Goal: Information Seeking & Learning: Learn about a topic

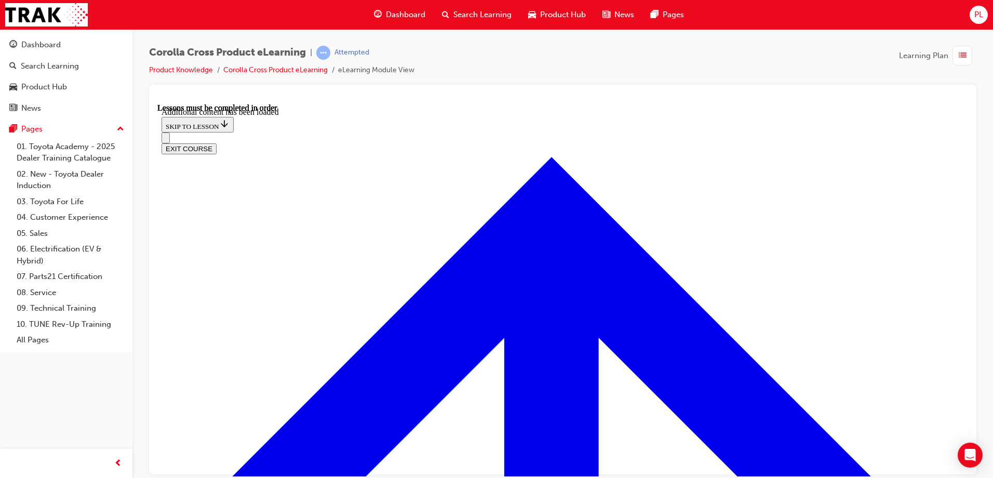
scroll to position [1602, 0]
radio input "true"
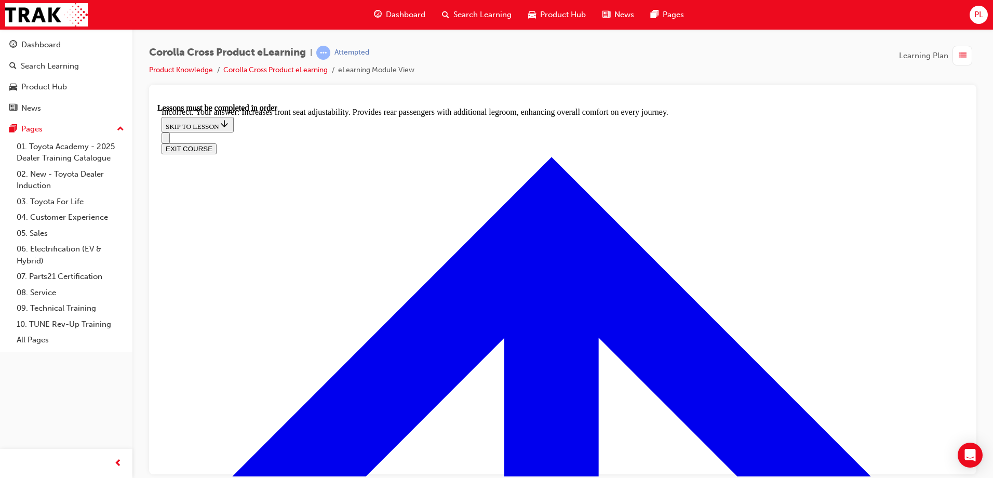
radio input "true"
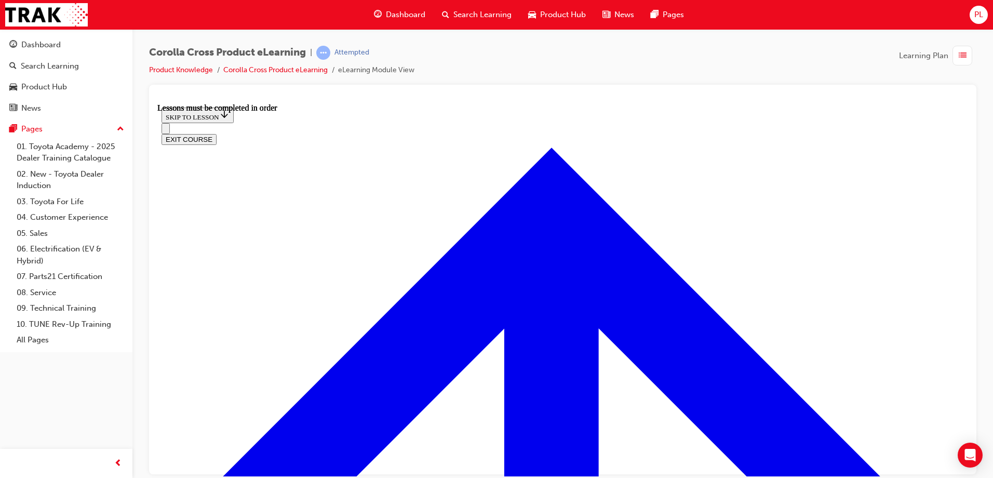
scroll to position [867, 0]
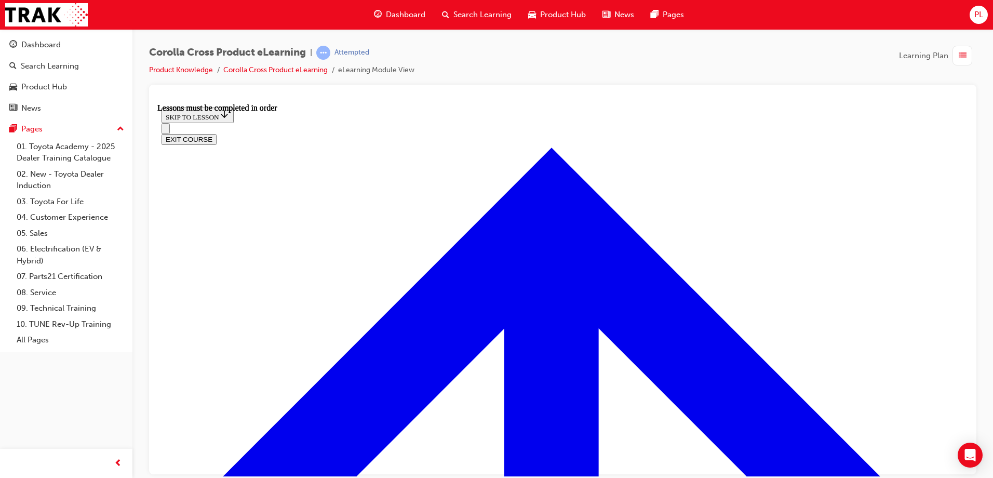
scroll to position [106, 0]
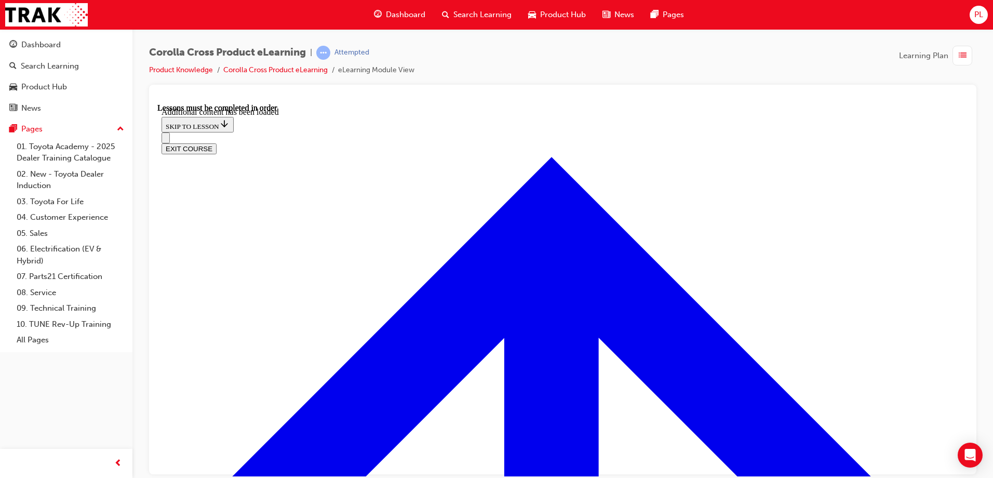
scroll to position [1492, 0]
radio input "true"
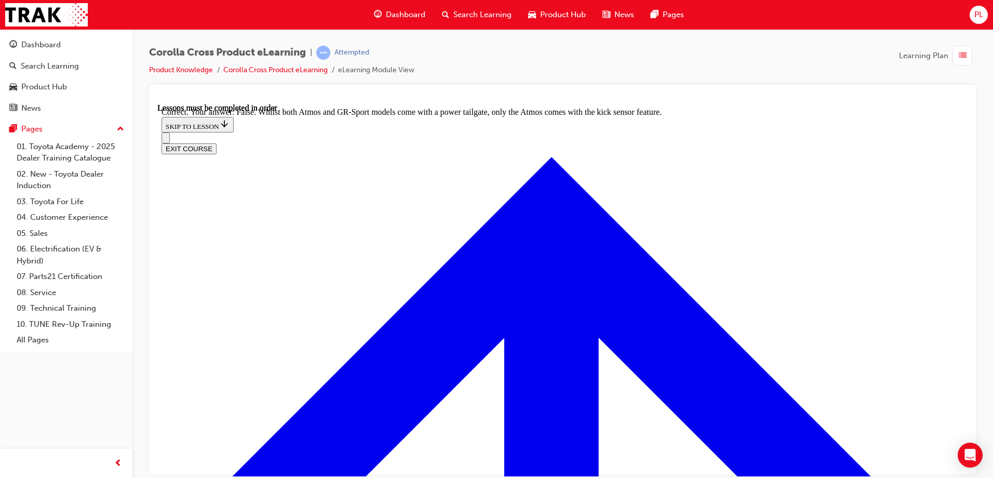
scroll to position [1700, 0]
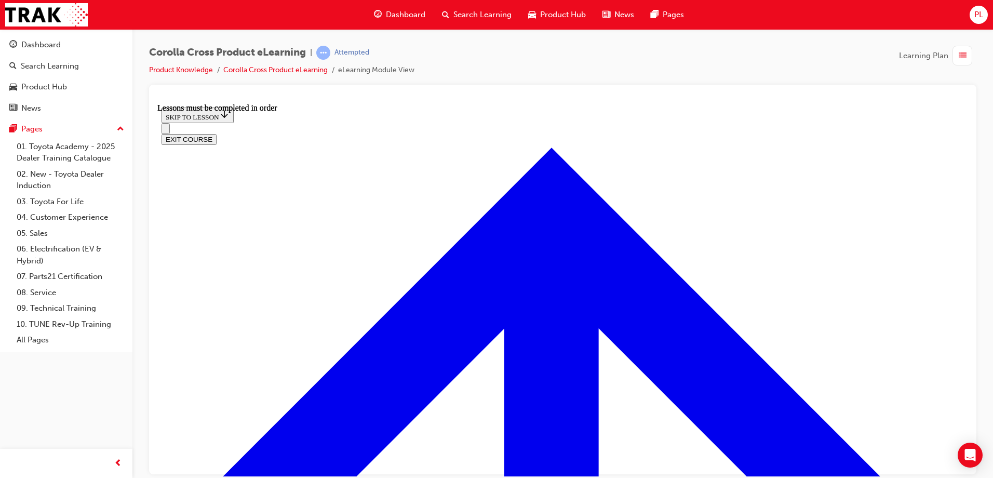
scroll to position [1126, 0]
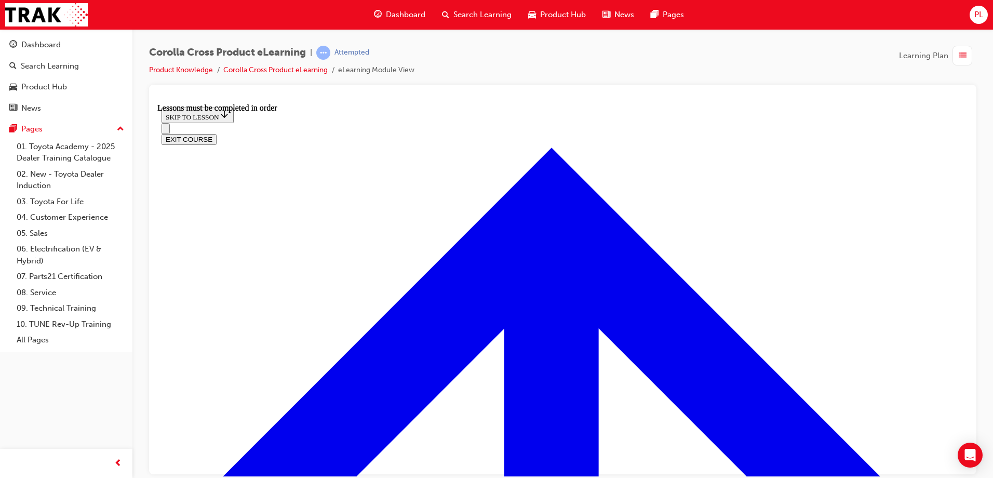
scroll to position [1225, 0]
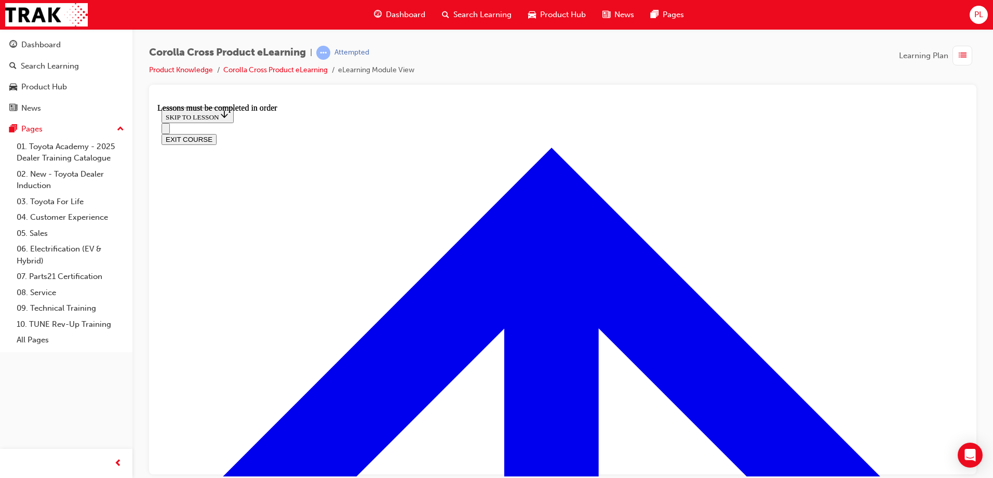
scroll to position [1796, 0]
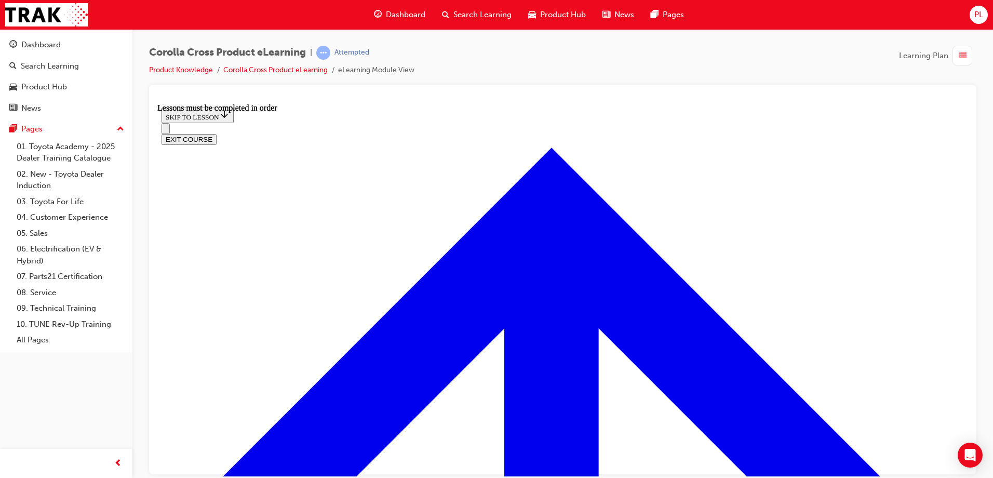
drag, startPoint x: 763, startPoint y: 274, endPoint x: 750, endPoint y: 263, distance: 16.6
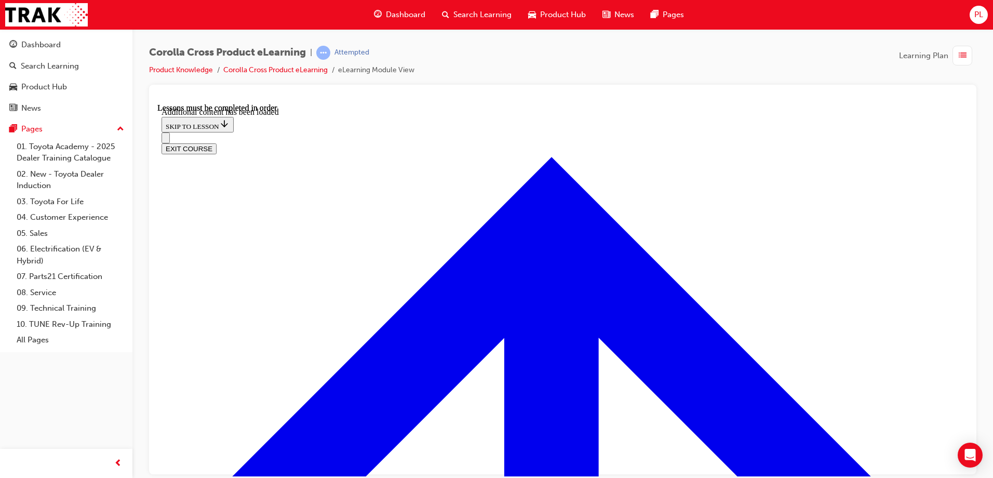
scroll to position [2439, 0]
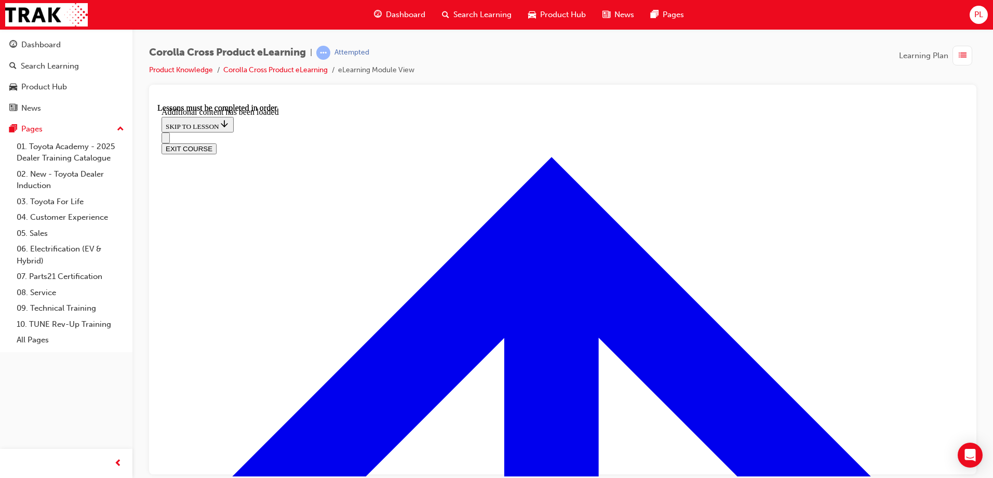
scroll to position [2547, 0]
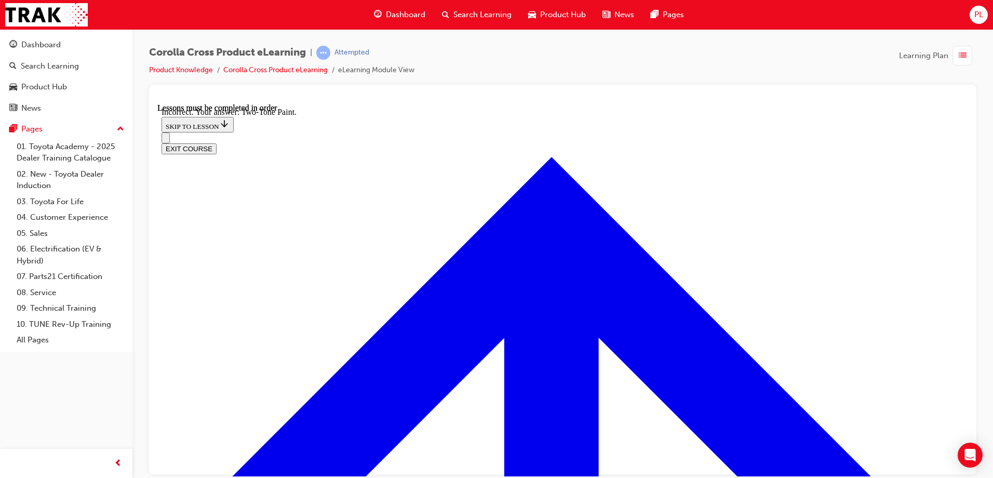
checkbox input "false"
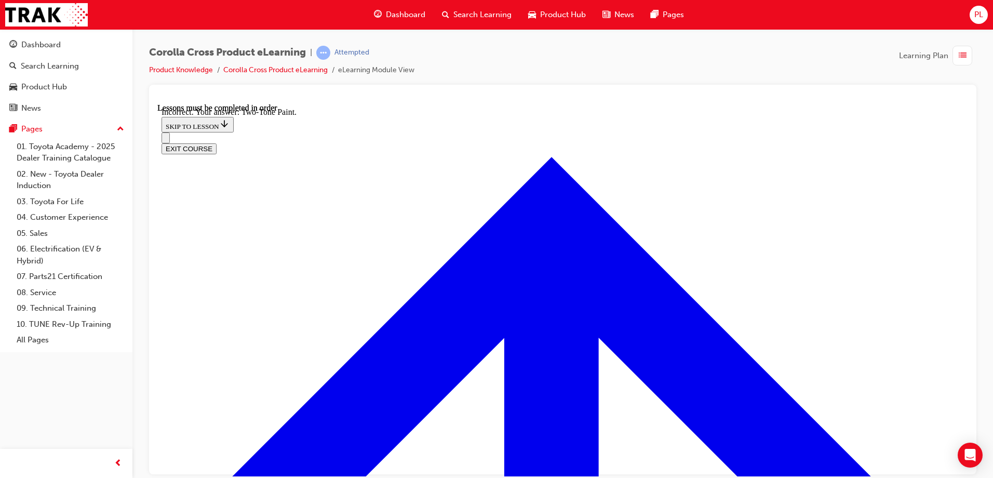
checkbox input "true"
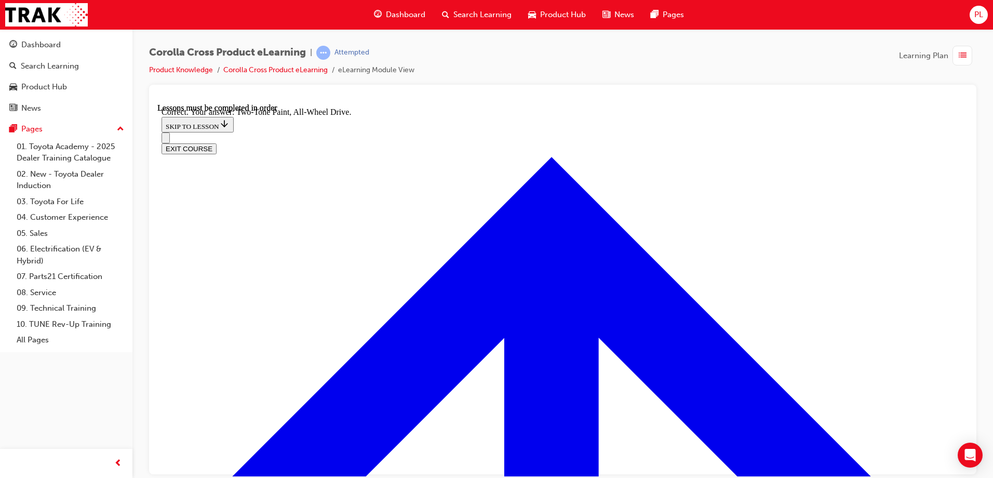
radio input "true"
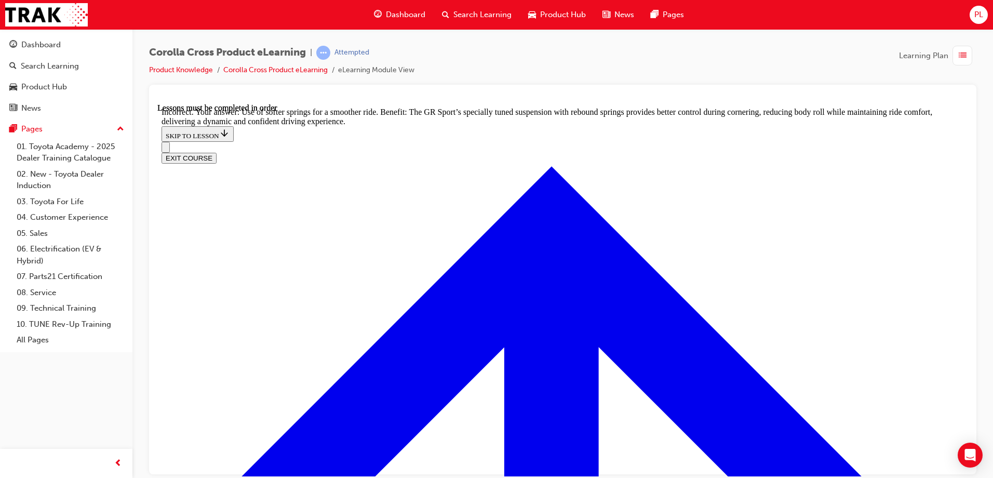
radio input "true"
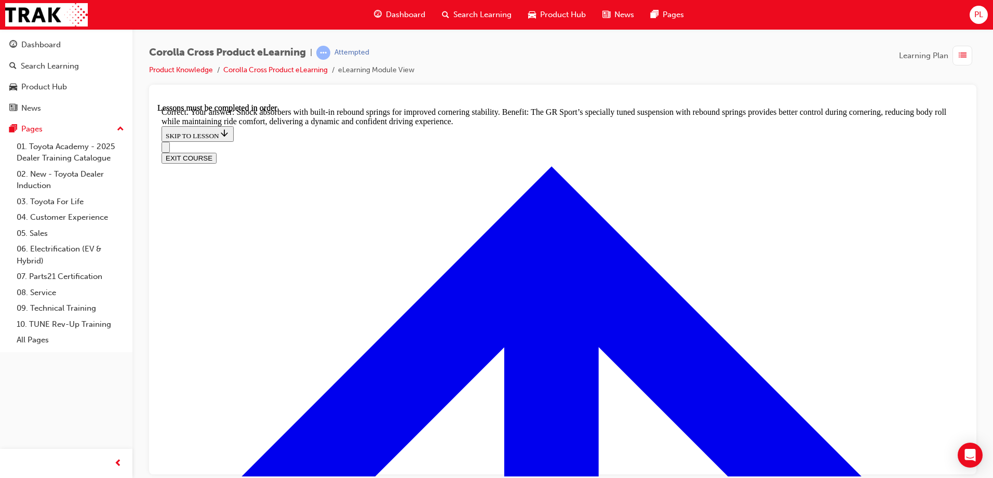
scroll to position [3306, 0]
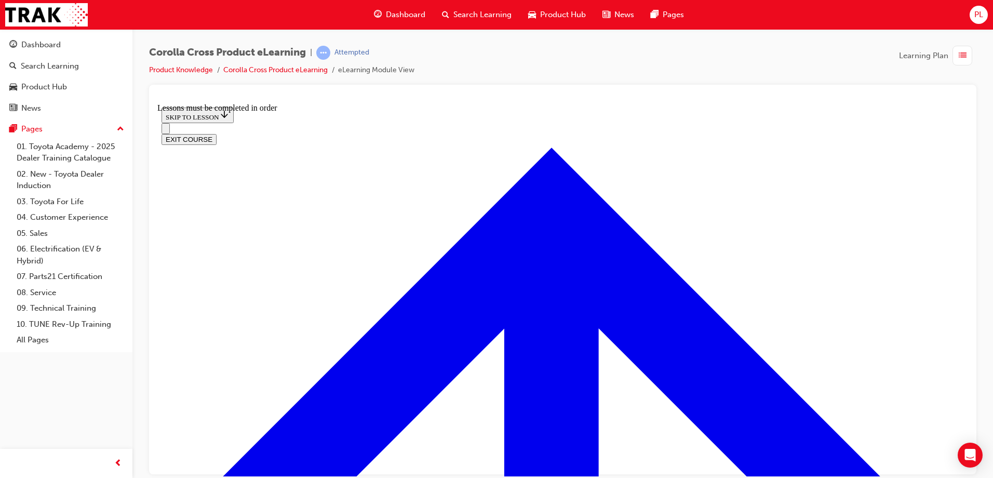
scroll to position [1155, 0]
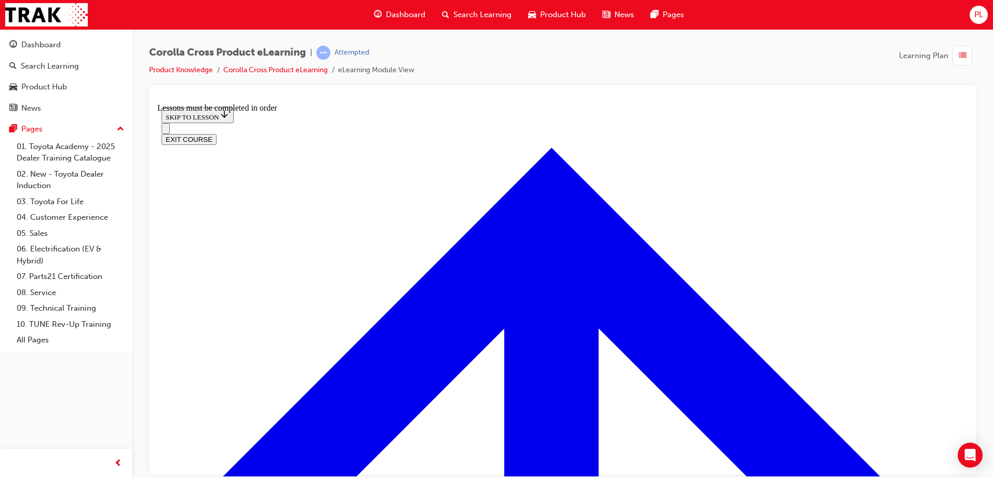
scroll to position [1101, 0]
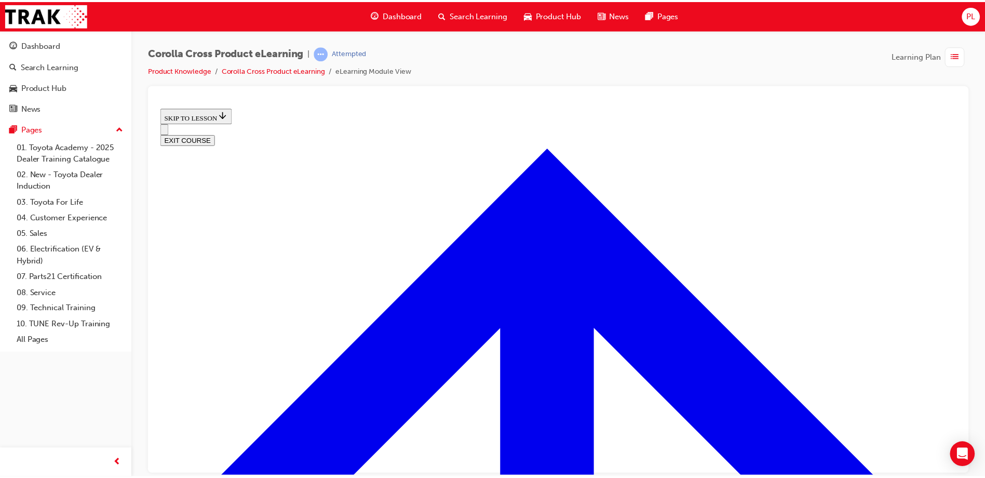
scroll to position [424, 0]
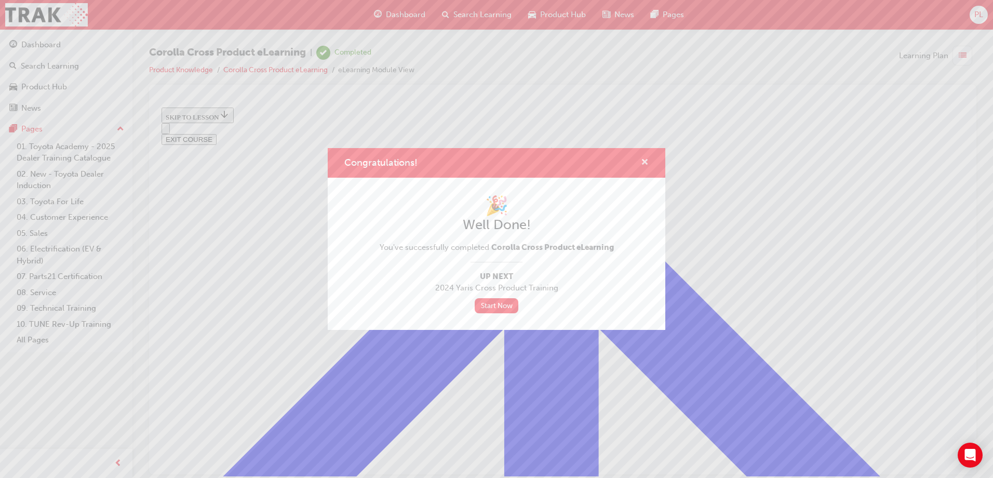
click at [644, 164] on span "cross-icon" at bounding box center [645, 162] width 8 height 9
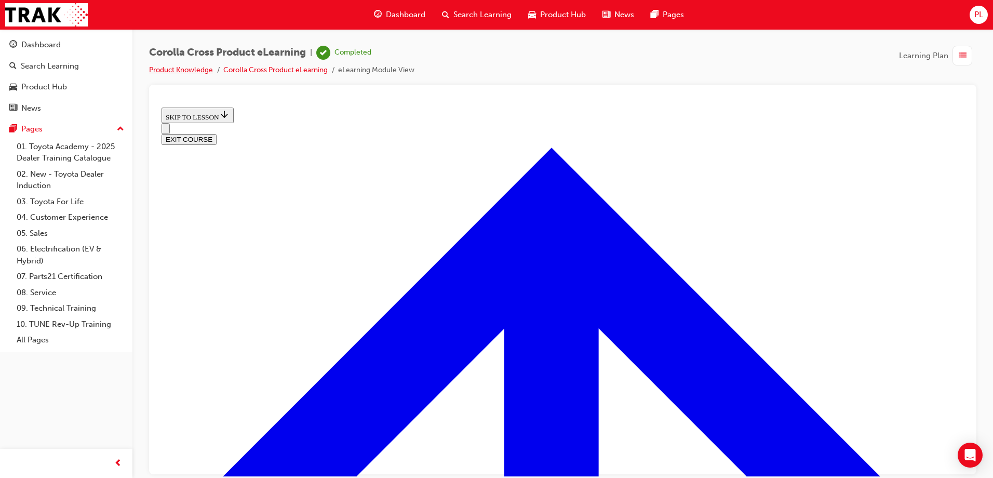
click at [212, 70] on link "Product Knowledge" at bounding box center [181, 69] width 64 height 9
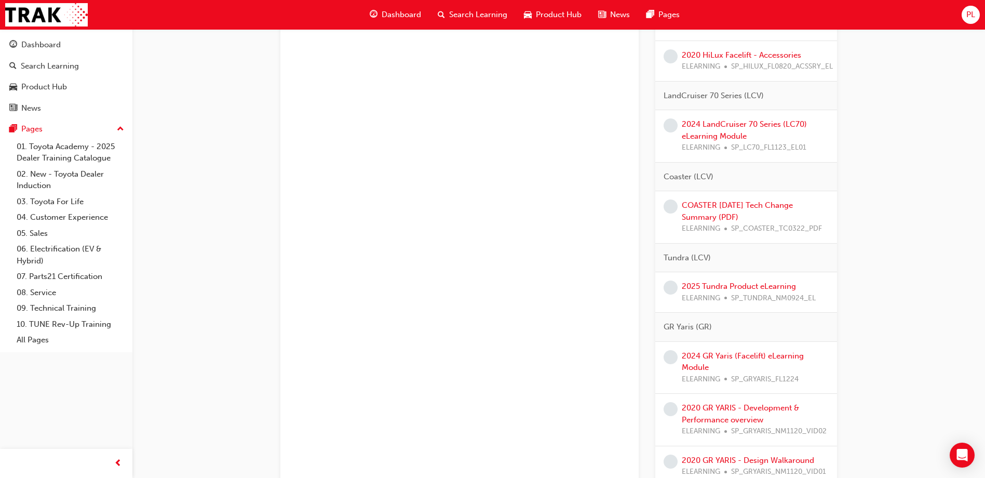
scroll to position [1713, 0]
click at [777, 284] on link "2025 Tundra Product eLearning" at bounding box center [739, 284] width 114 height 9
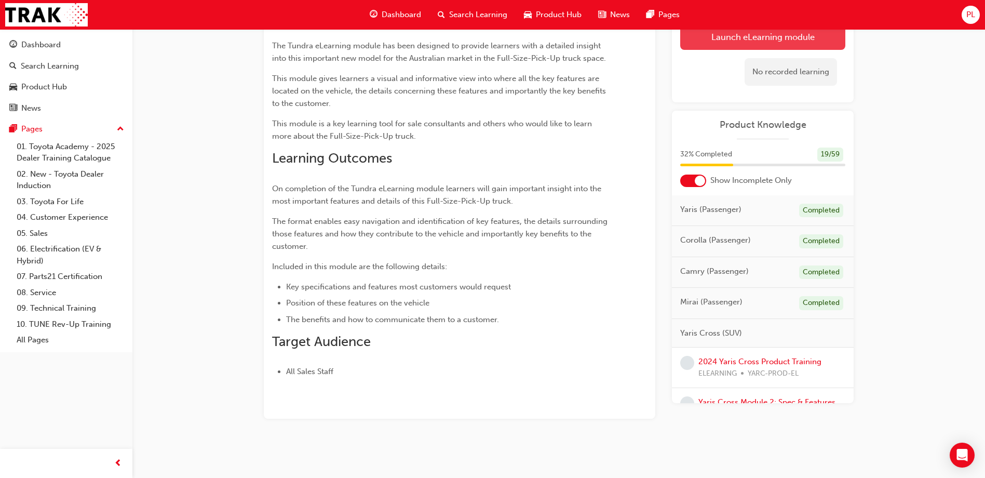
click at [745, 47] on link "Launch eLearning module" at bounding box center [762, 37] width 165 height 26
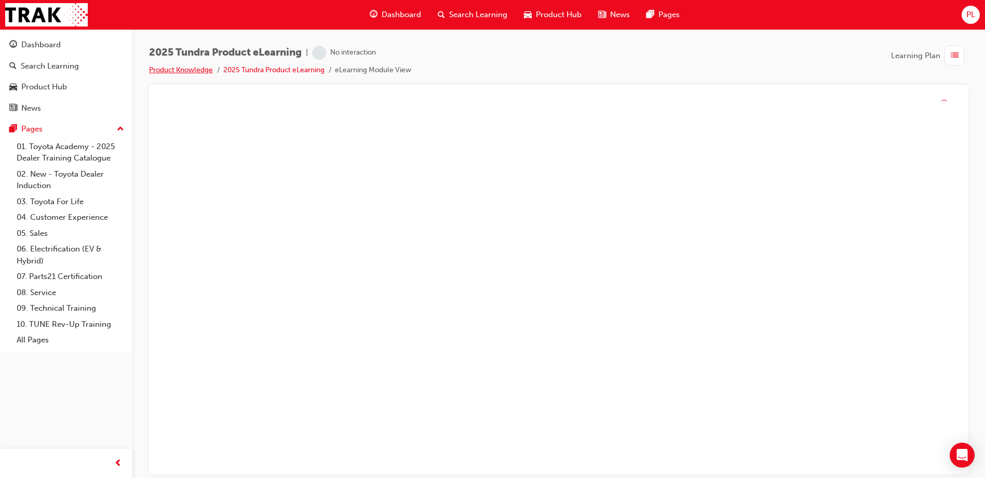
click at [196, 67] on link "Product Knowledge" at bounding box center [181, 69] width 64 height 9
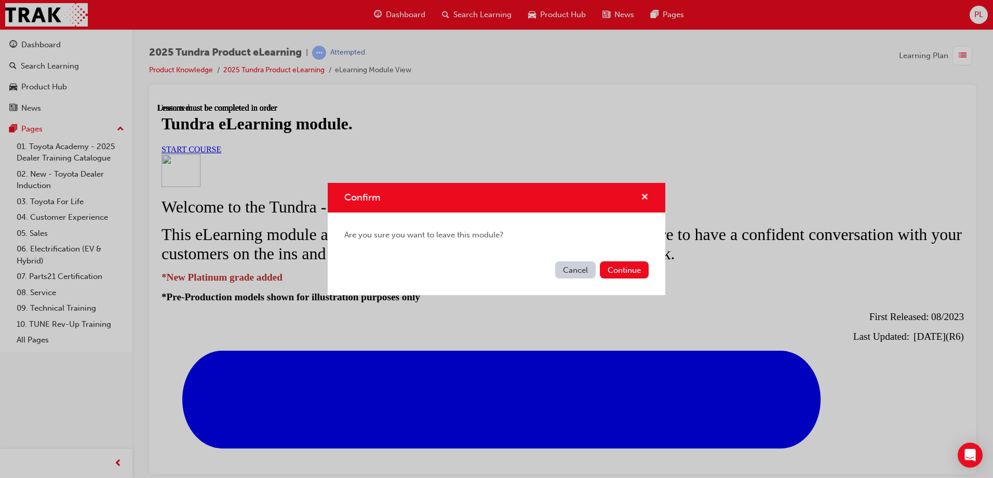
click at [646, 194] on span "cross-icon" at bounding box center [645, 197] width 8 height 9
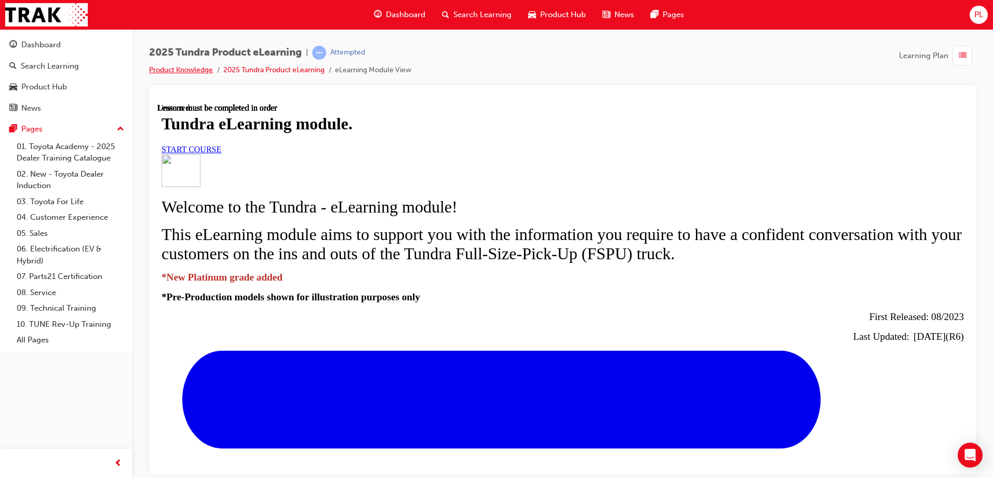
scroll to position [104, 0]
click at [221, 153] on link "START COURSE" at bounding box center [191, 148] width 60 height 9
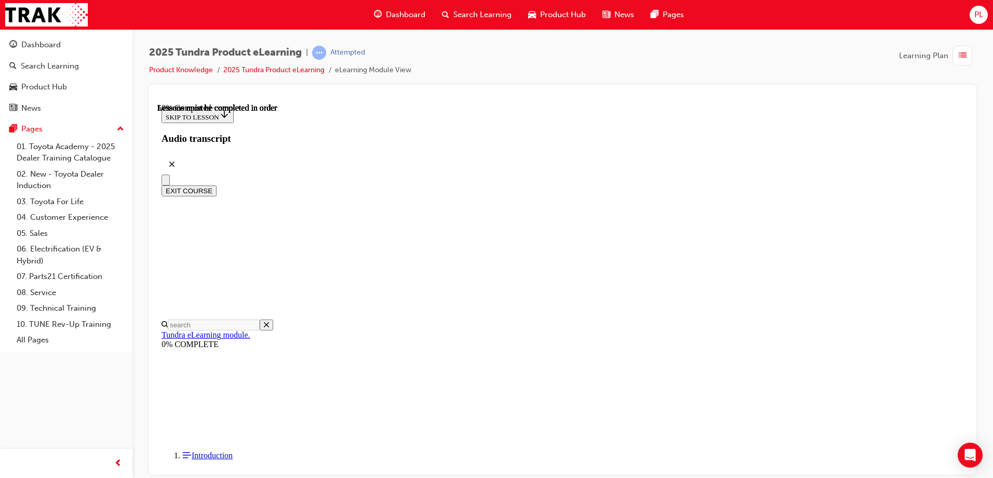
scroll to position [544, 0]
